Goal: Task Accomplishment & Management: Manage account settings

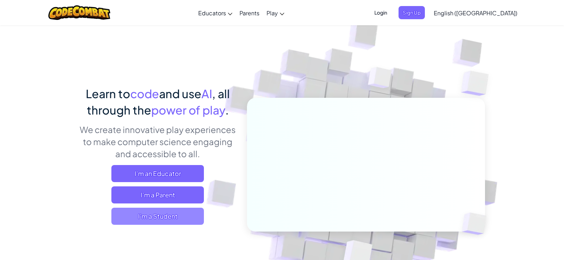
click at [186, 217] on span "I'm a Student" at bounding box center [157, 216] width 92 height 17
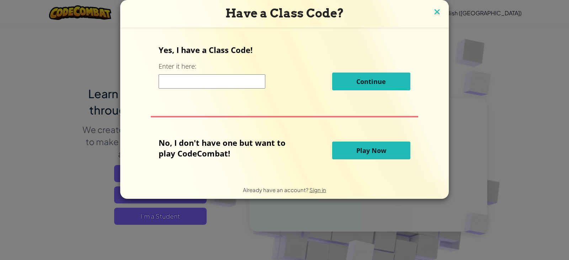
click at [433, 13] on img at bounding box center [436, 12] width 9 height 11
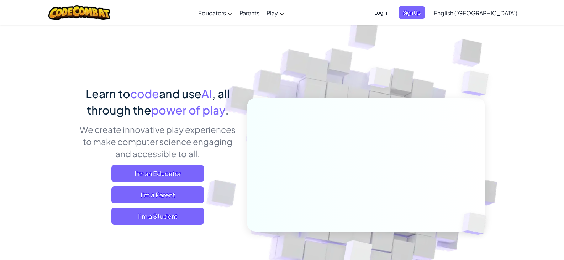
click at [391, 12] on span "Login" at bounding box center [380, 12] width 21 height 13
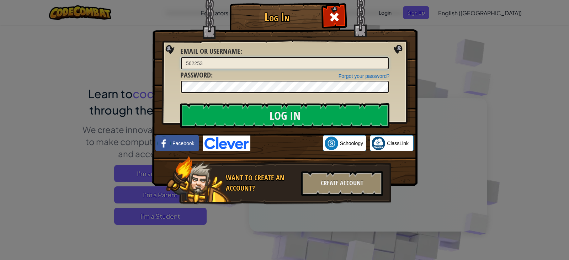
type input "[EMAIL_ADDRESS][DOMAIN_NAME]"
click at [180, 103] on input "Log In" at bounding box center [284, 115] width 209 height 25
